Goal: Use online tool/utility: Utilize a website feature to perform a specific function

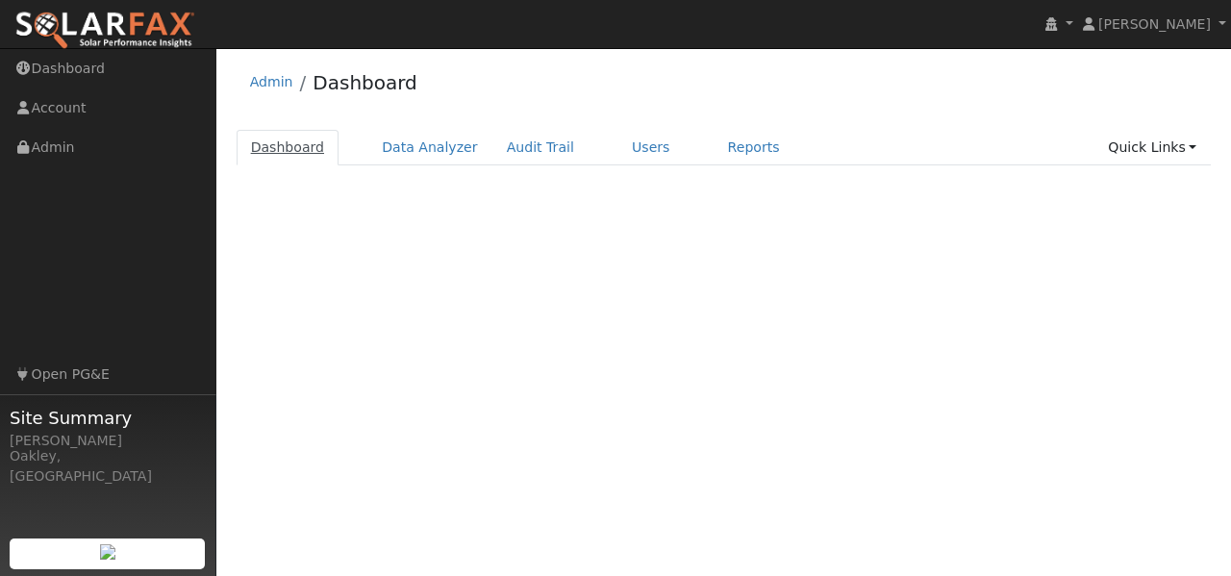
click at [289, 139] on link "Dashboard" at bounding box center [287, 148] width 103 height 36
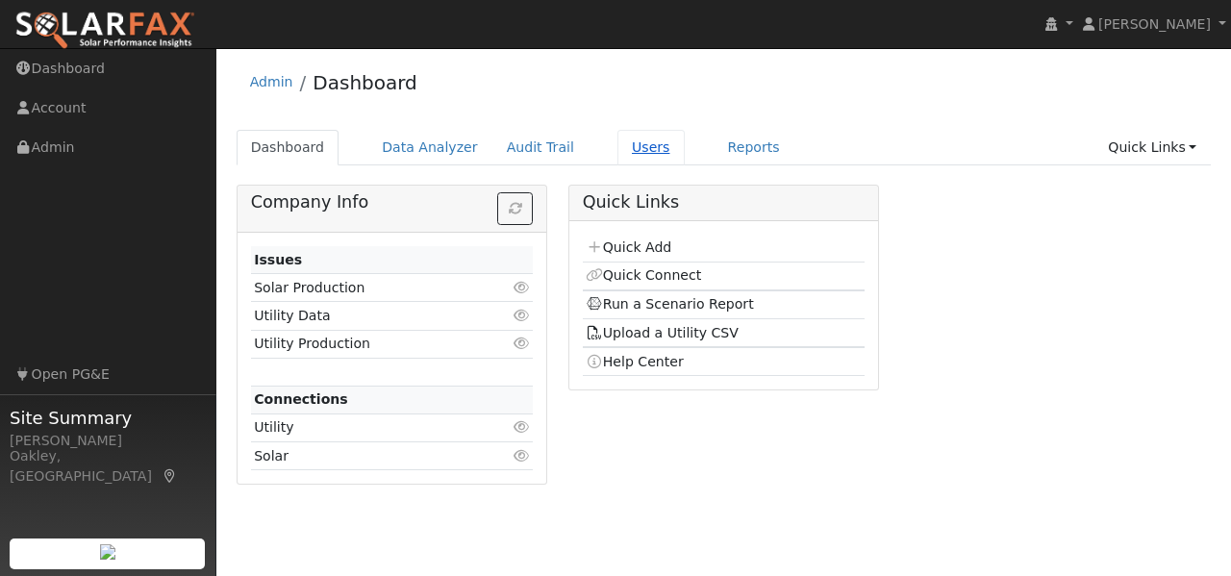
click at [620, 146] on link "Users" at bounding box center [650, 148] width 67 height 36
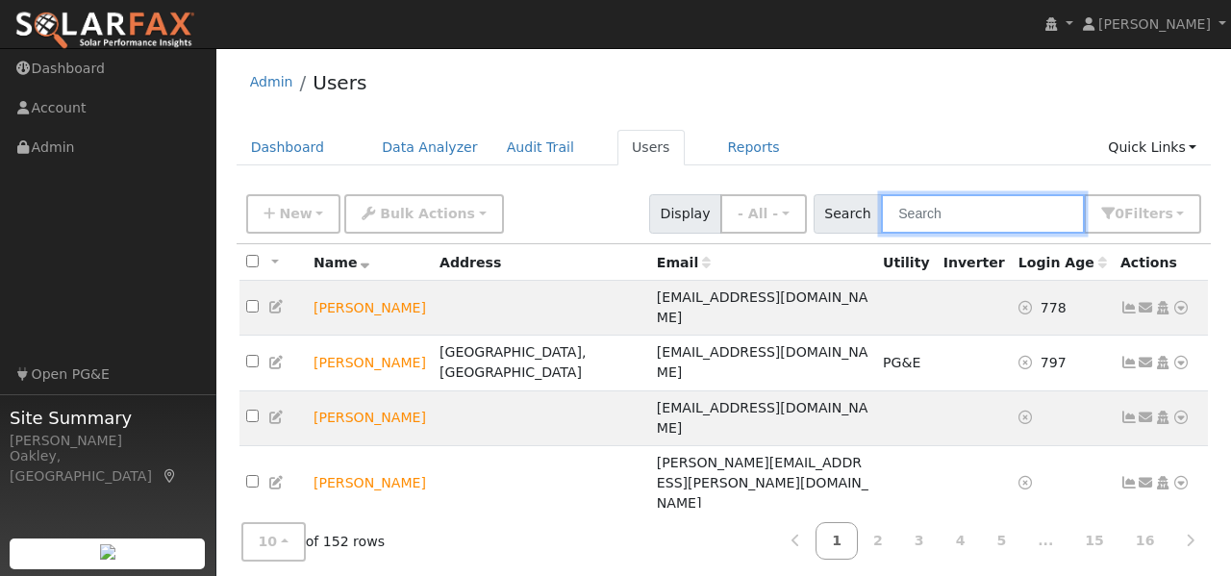
click at [969, 211] on input "text" at bounding box center [983, 213] width 204 height 39
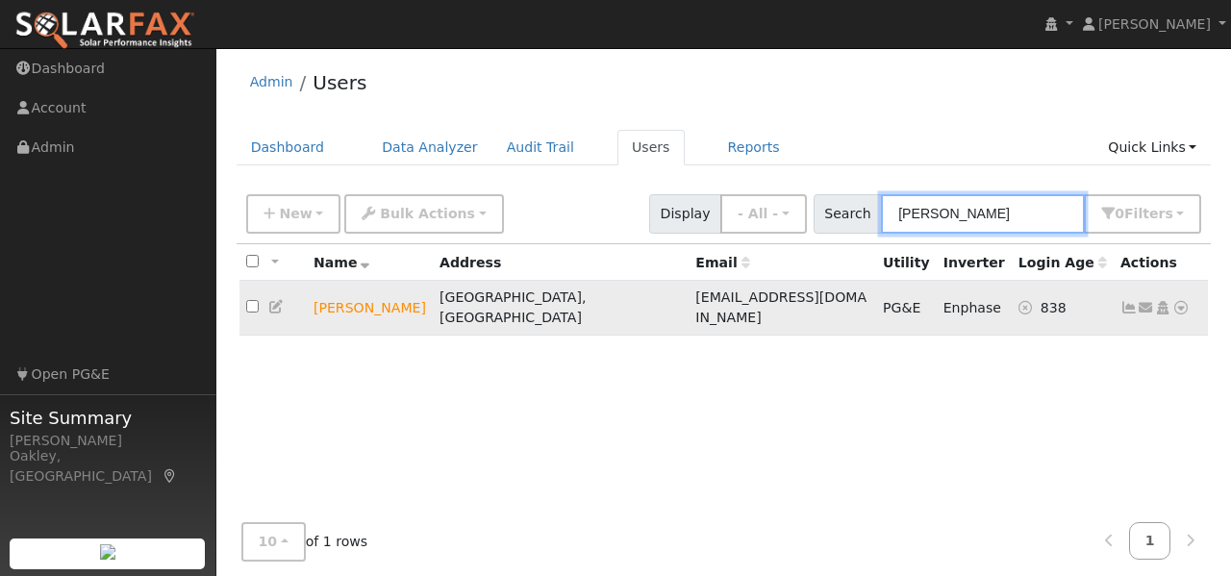
type input "jerome"
click at [339, 293] on td "Jerome Clay" at bounding box center [370, 308] width 126 height 55
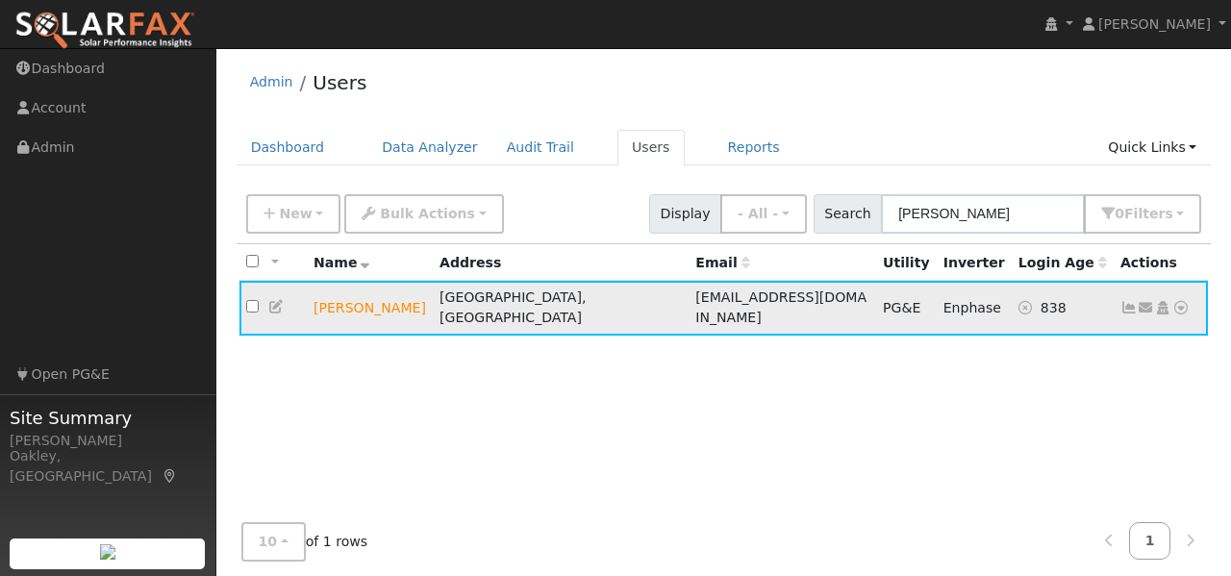
click at [341, 299] on td "Jerome Clay" at bounding box center [370, 308] width 126 height 55
click at [1182, 301] on icon at bounding box center [1180, 307] width 17 height 13
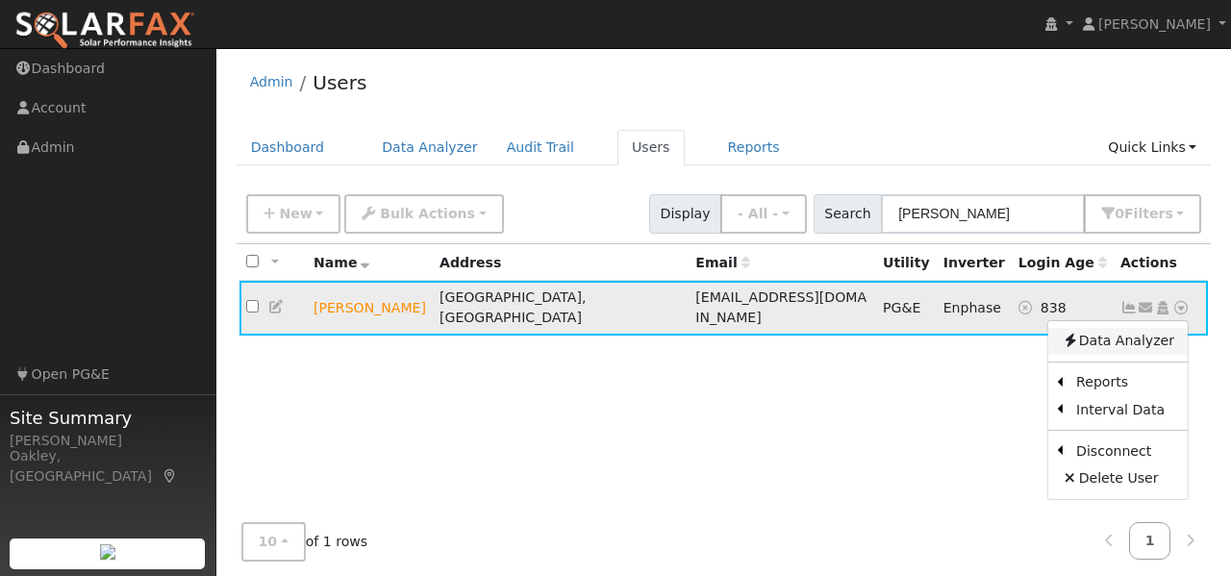
click at [1122, 330] on link "Data Analyzer" at bounding box center [1117, 341] width 139 height 27
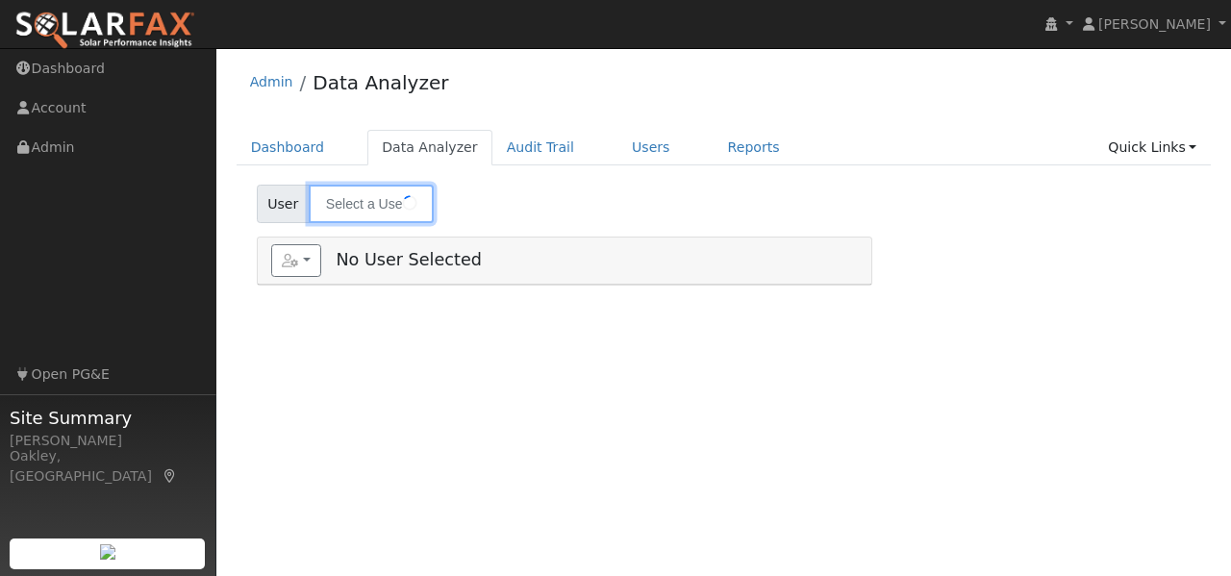
type input "Jerome Clay"
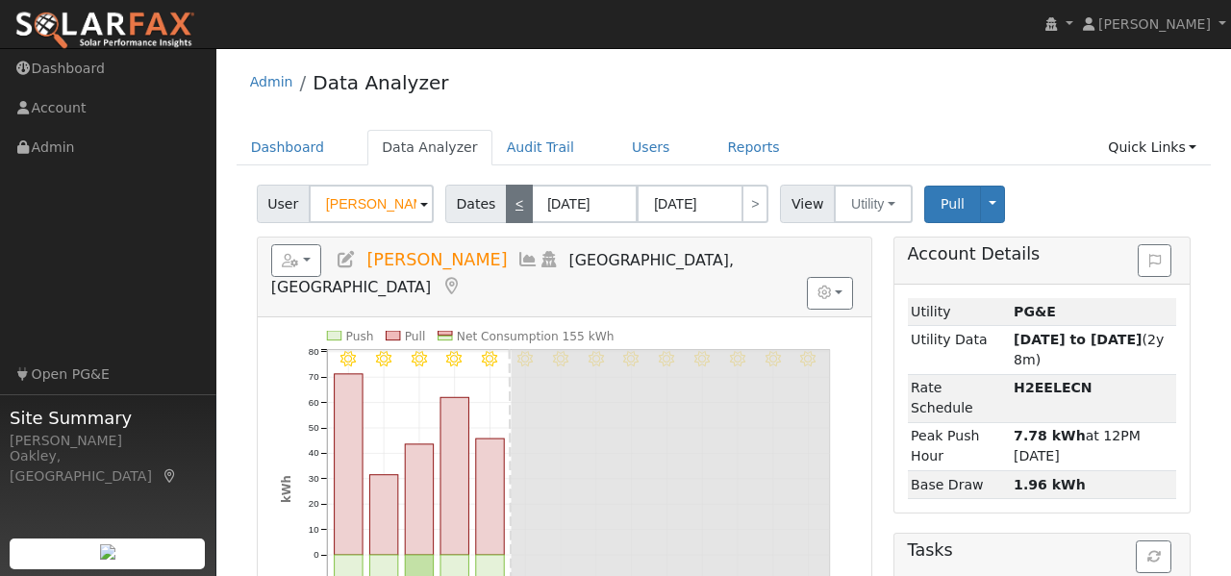
click at [511, 203] on link "<" at bounding box center [519, 204] width 27 height 38
type input "08/05/2025"
type input "08/18/2025"
click at [511, 203] on link "<" at bounding box center [519, 204] width 27 height 38
type input "07/22/2025"
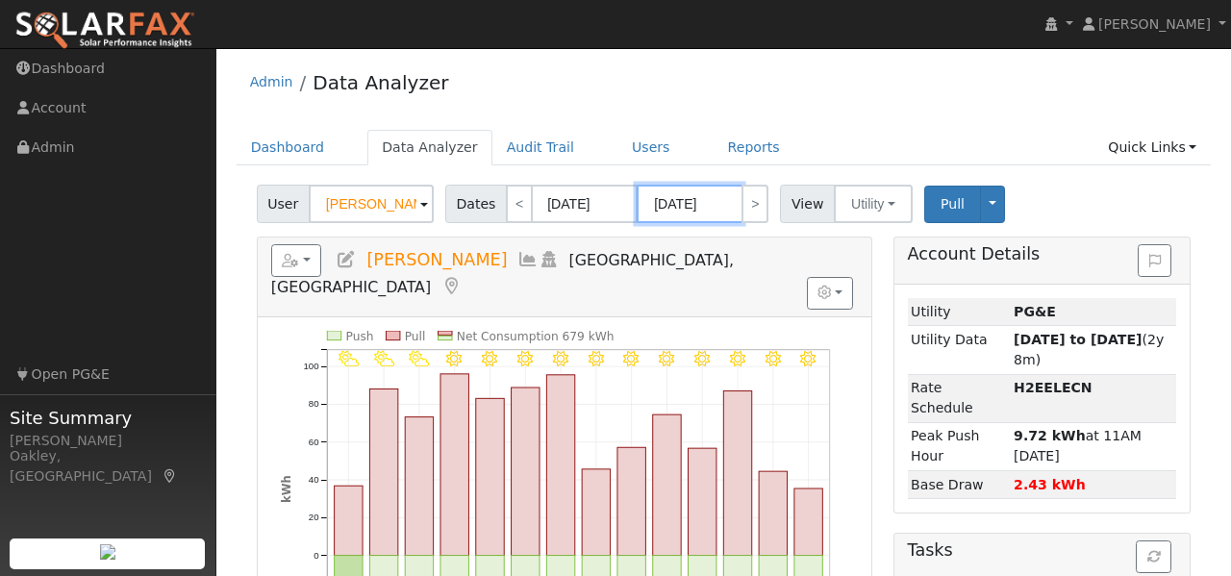
click at [692, 208] on body "installed Lala Ignacio Lala Ignacio Profile My Company Help Center Terms Of Ser…" at bounding box center [615, 462] width 1231 height 829
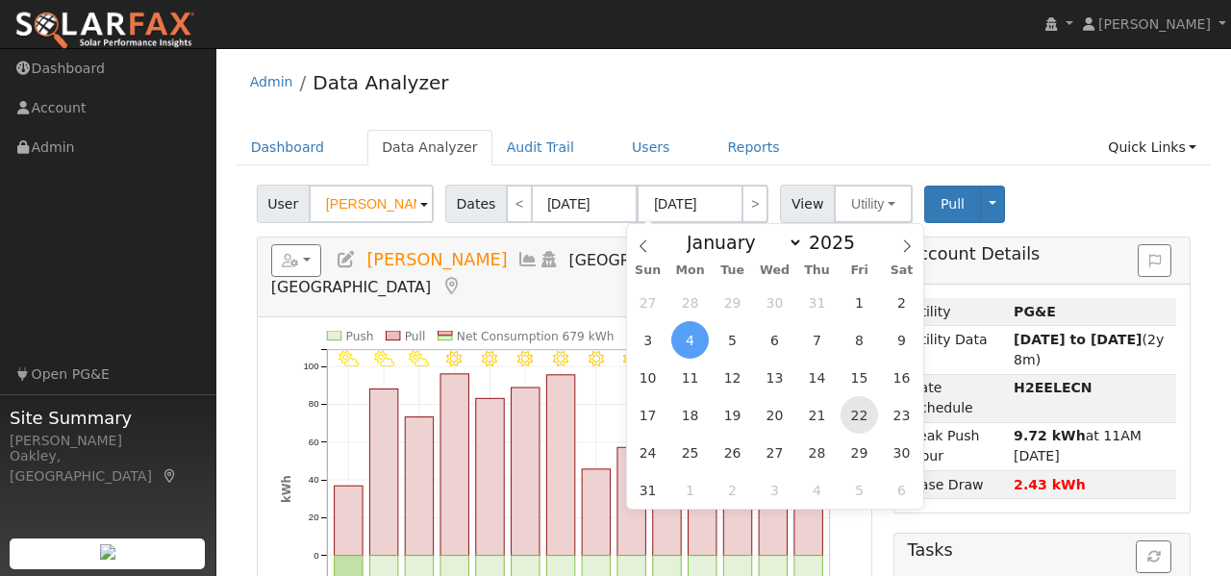
click at [850, 421] on span "22" at bounding box center [858, 414] width 37 height 37
type input "08/22/2025"
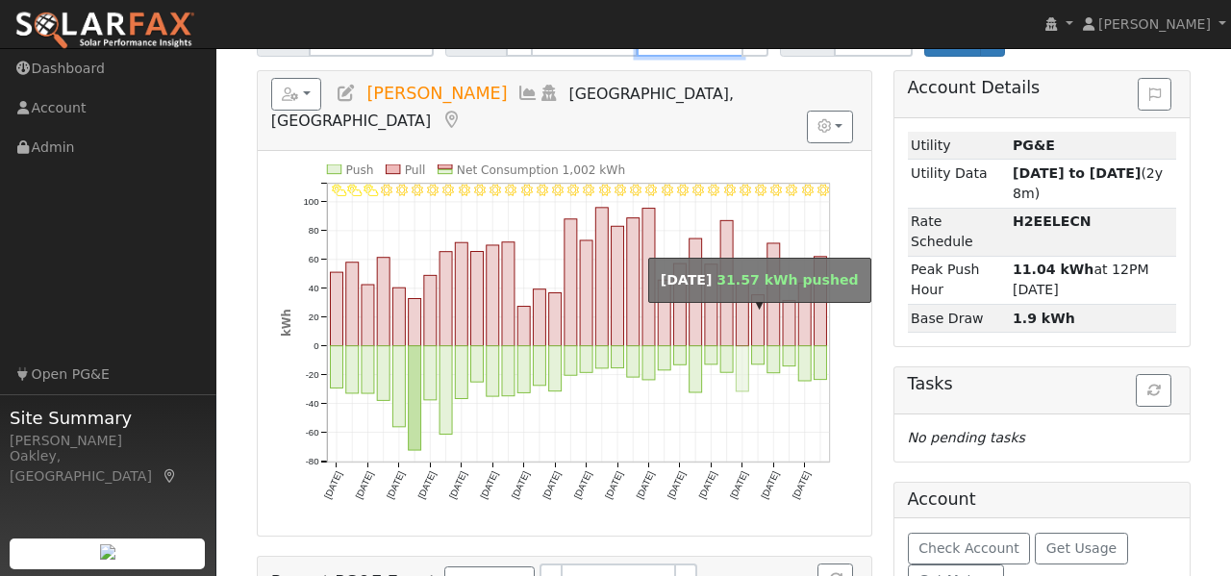
scroll to position [171, 0]
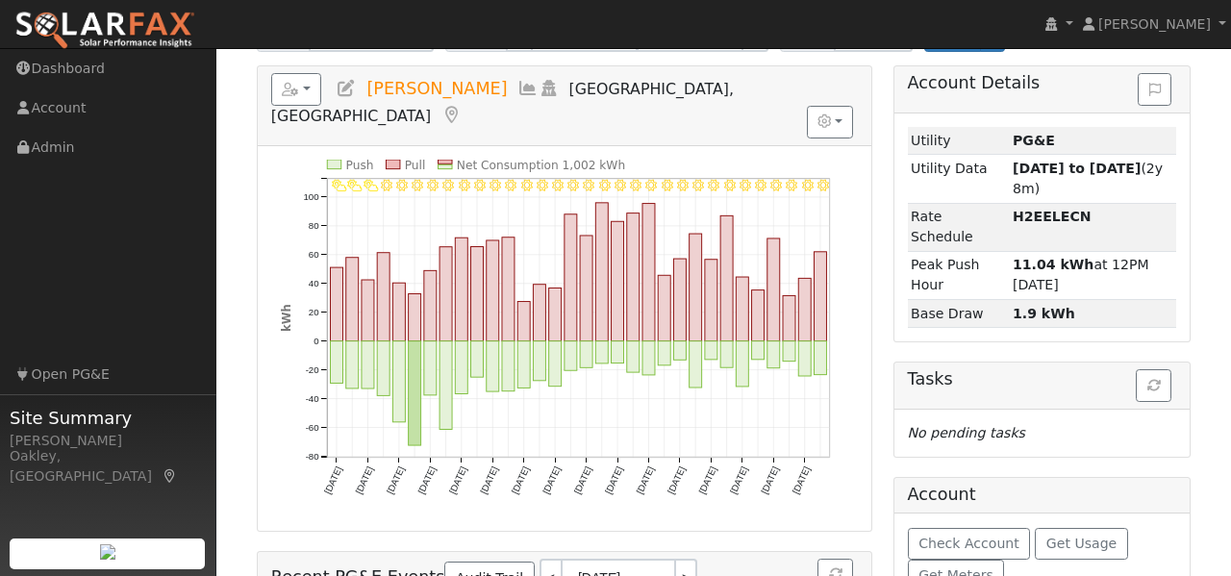
click at [442, 160] on rect at bounding box center [443, 162] width 13 height 4
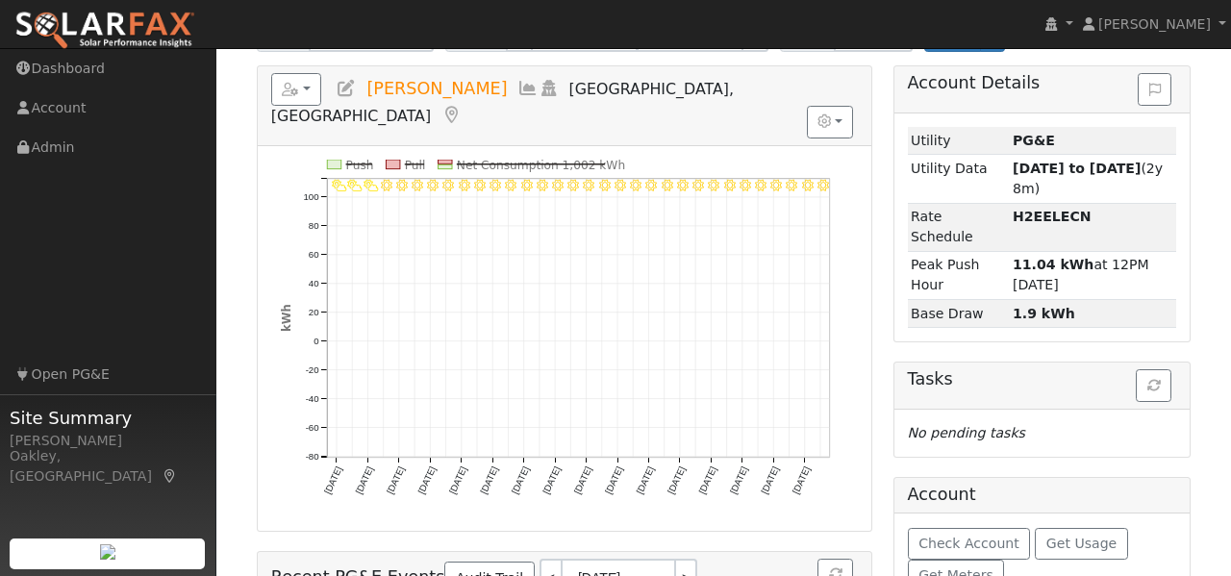
click at [454, 160] on icon "8/22 - MostlyClear 8/21 - MostlyClear 8/20 - Clear 8/19 - MostlyClear 8/18 - Mo…" at bounding box center [565, 341] width 568 height 363
click at [443, 160] on icon "8/22 - MostlyClear 8/21 - MostlyClear 8/20 - Clear 8/19 - MostlyClear 8/18 - Mo…" at bounding box center [565, 341] width 568 height 363
click at [444, 160] on rect at bounding box center [443, 162] width 13 height 4
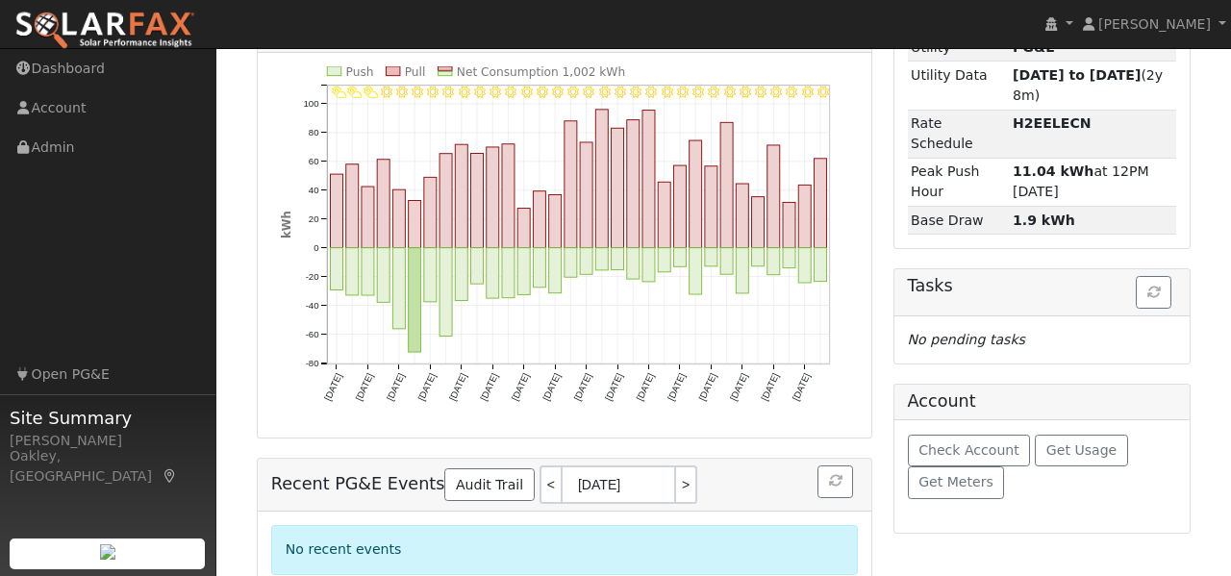
scroll to position [0, 0]
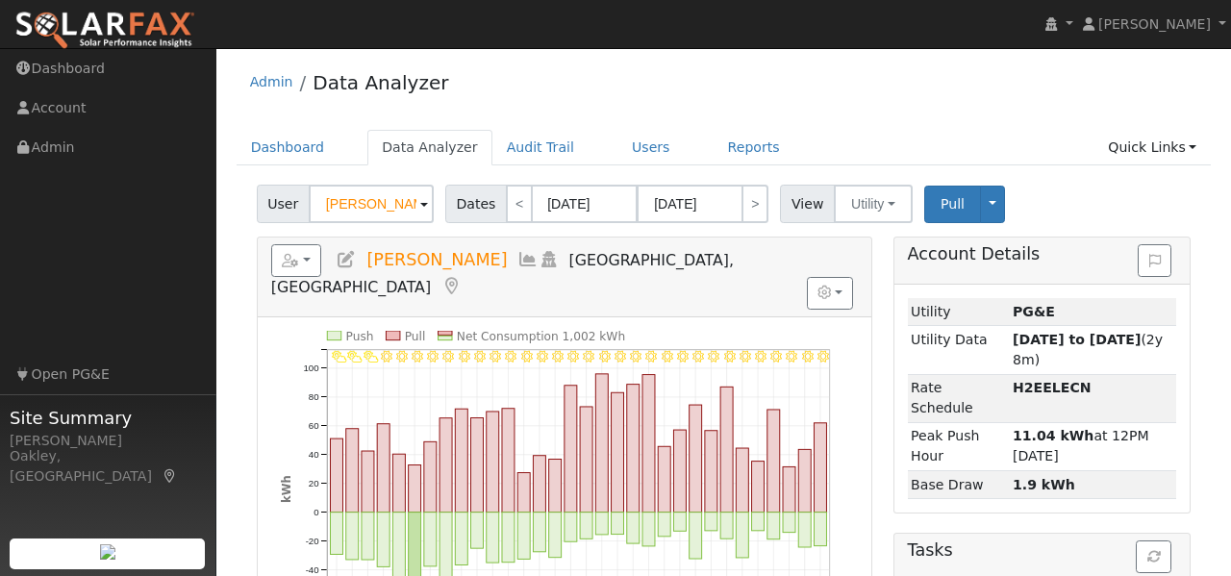
click at [517, 259] on icon at bounding box center [527, 259] width 21 height 17
